Goal: Browse casually

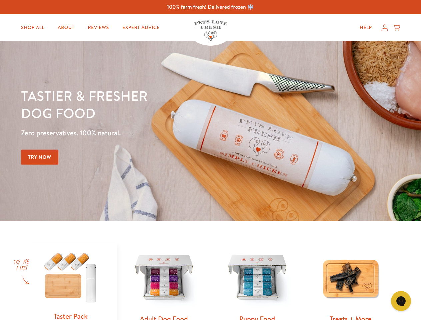
click at [211, 160] on div "Tastier & fresher dog food Zero preservatives. 100% natural. Try Now" at bounding box center [147, 131] width 253 height 88
click at [401, 301] on icon "Gorgias live chat" at bounding box center [401, 301] width 6 height 6
